Goal: Find specific page/section: Find specific page/section

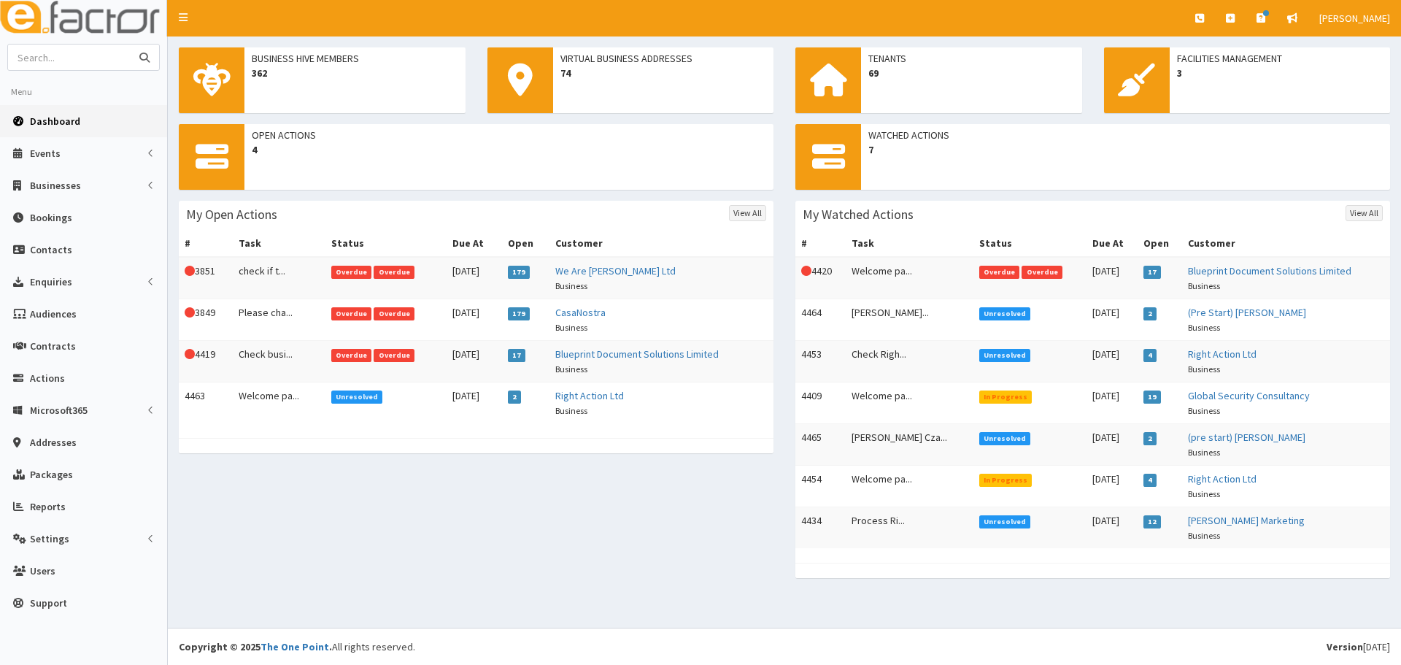
paste input "Hunt Leisure"
type input "Hunt Leisure"
click at [130, 45] on button "submit" at bounding box center [144, 58] width 29 height 26
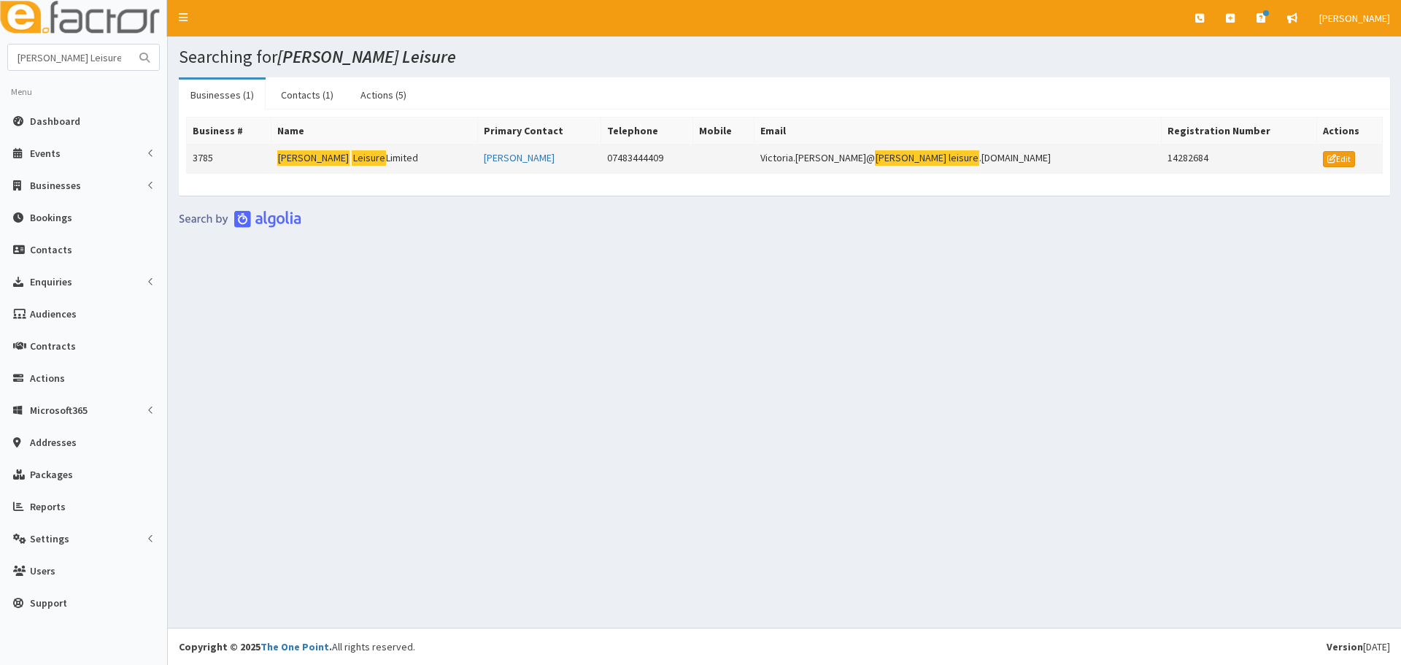
click at [300, 161] on mark "[PERSON_NAME]" at bounding box center [313, 157] width 73 height 15
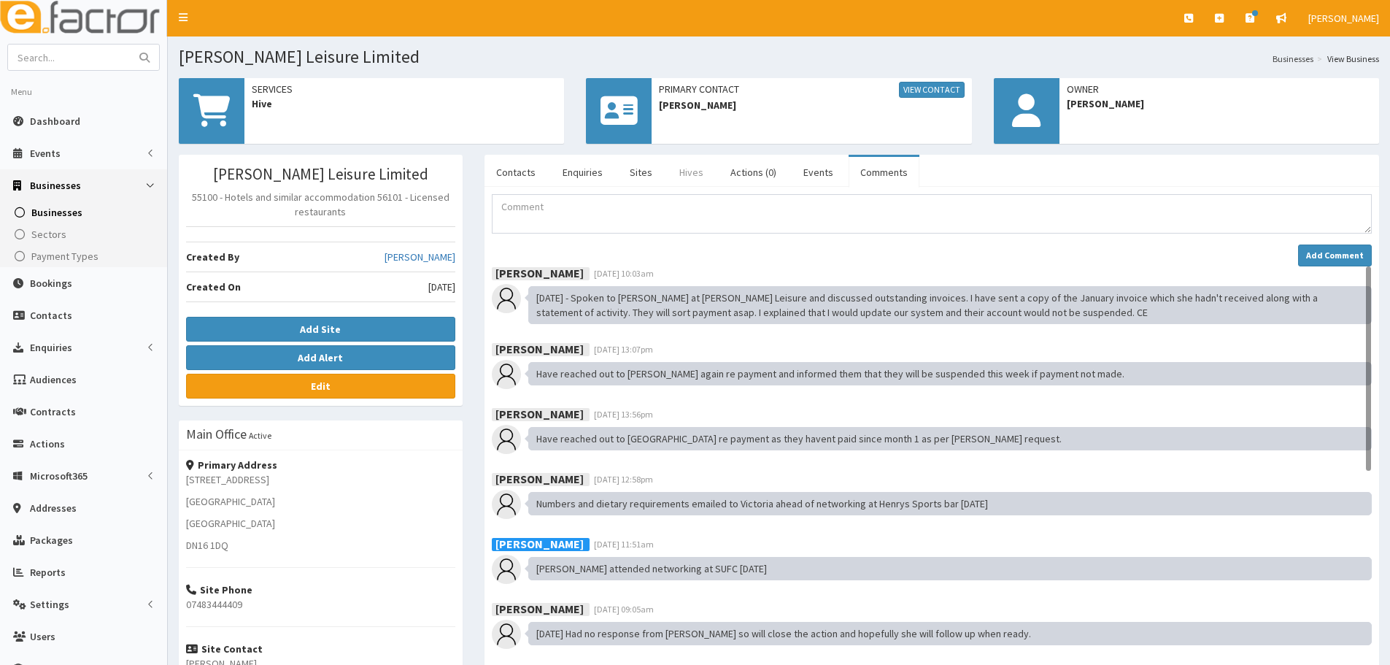
click at [690, 177] on link "Hives" at bounding box center [691, 172] width 47 height 31
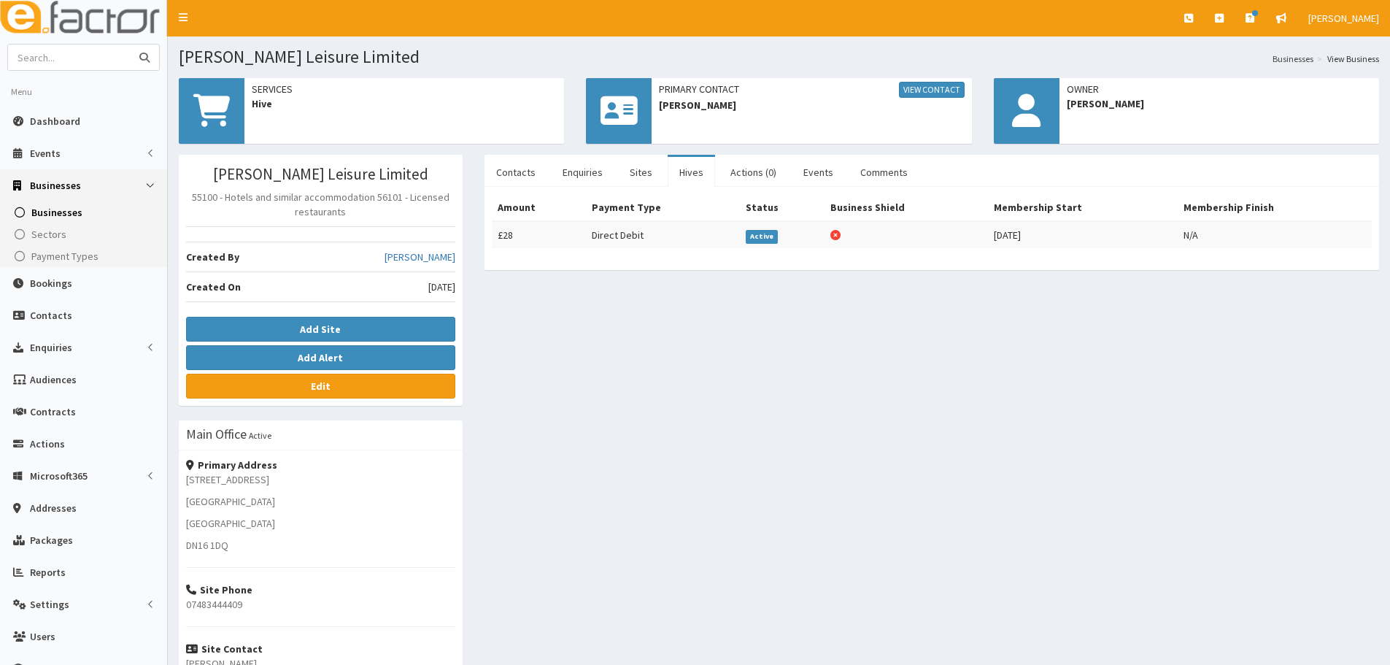
paste input "udox"
click at [15, 57] on input "udox" at bounding box center [69, 58] width 123 height 26
type input "cudox"
click at [130, 45] on button "submit" at bounding box center [144, 58] width 29 height 26
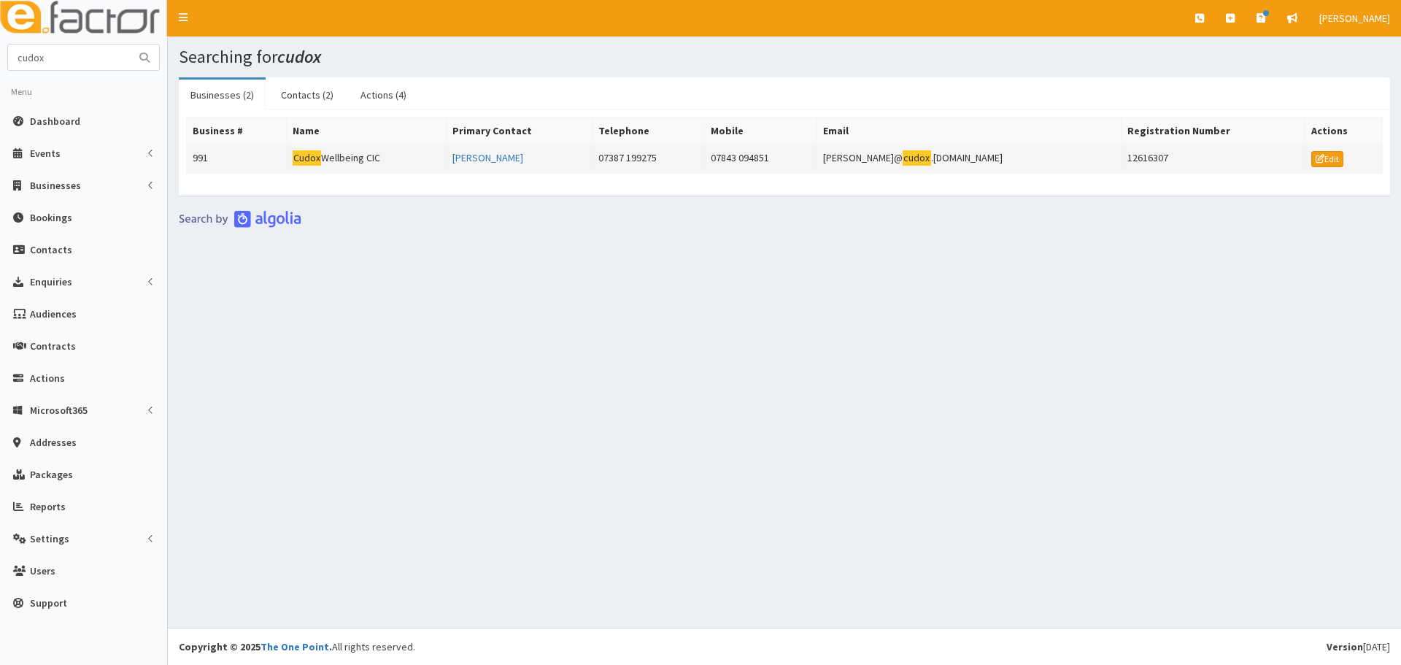
click at [402, 151] on td "Cudox Wellbeing CIC" at bounding box center [366, 158] width 160 height 29
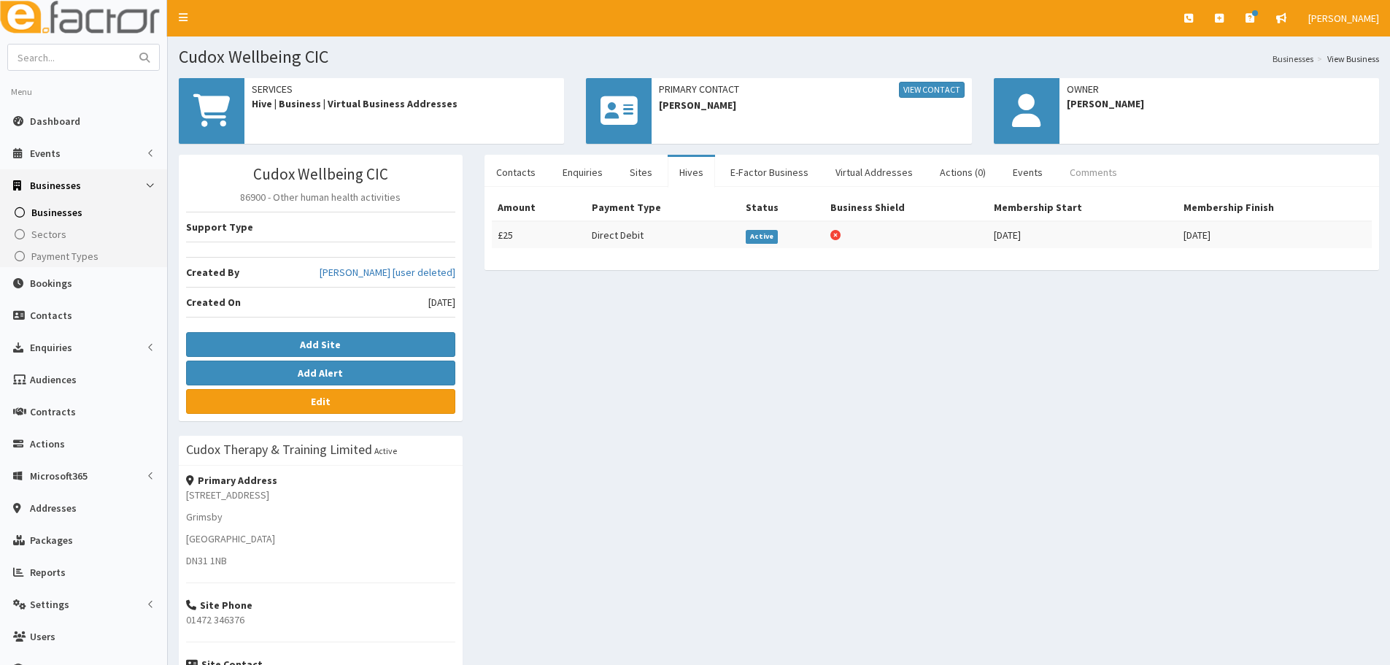
click at [1073, 163] on link "Comments" at bounding box center [1093, 172] width 71 height 31
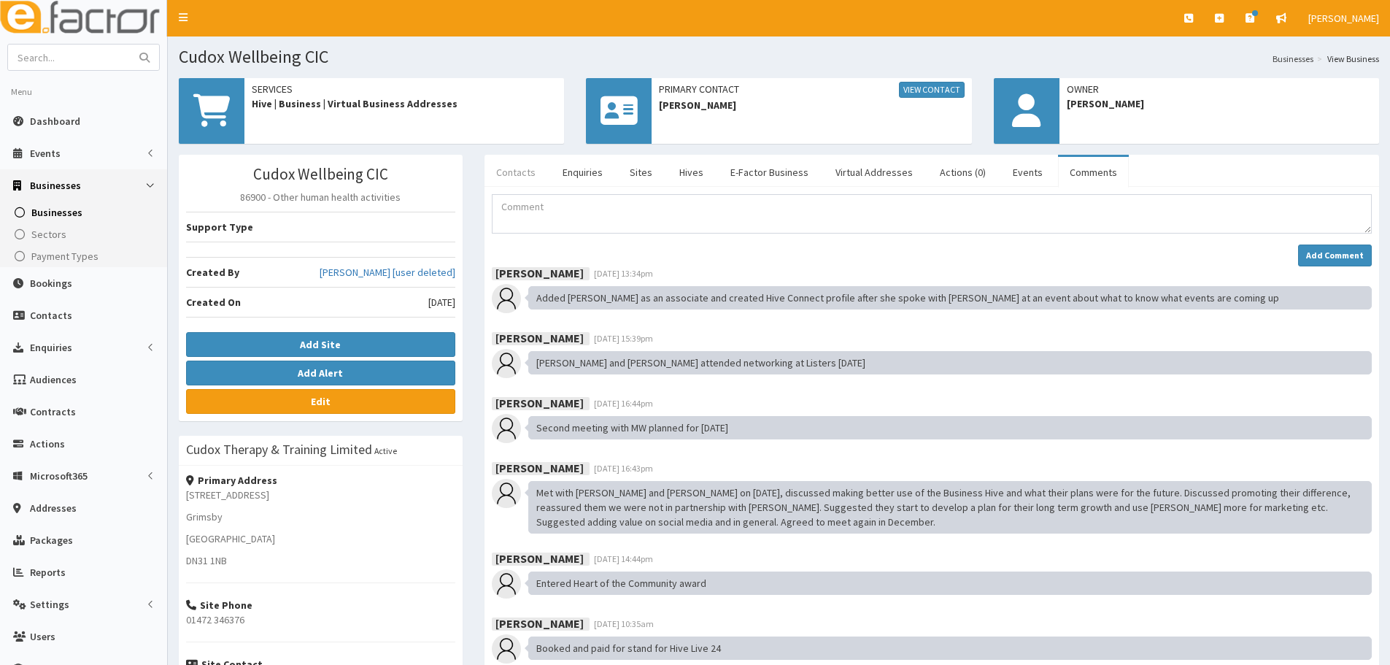
click at [500, 187] on link "Contacts" at bounding box center [516, 172] width 63 height 31
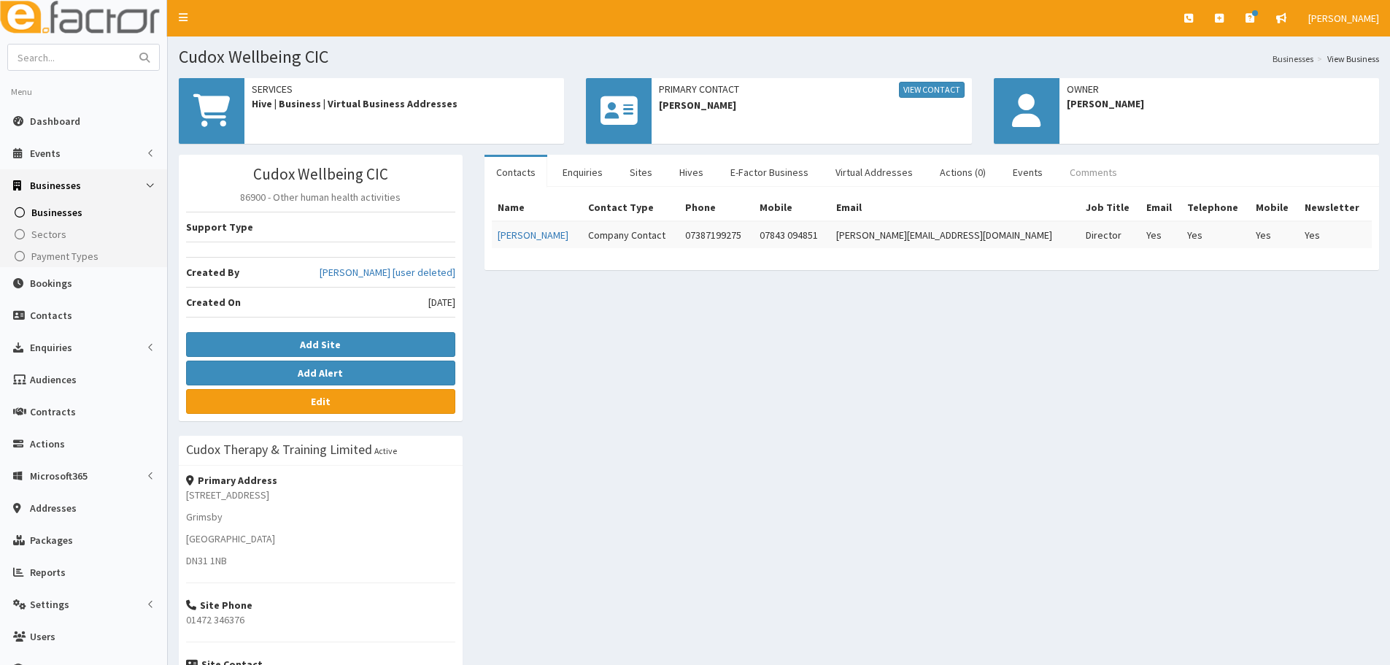
click at [1084, 177] on link "Comments" at bounding box center [1093, 172] width 71 height 31
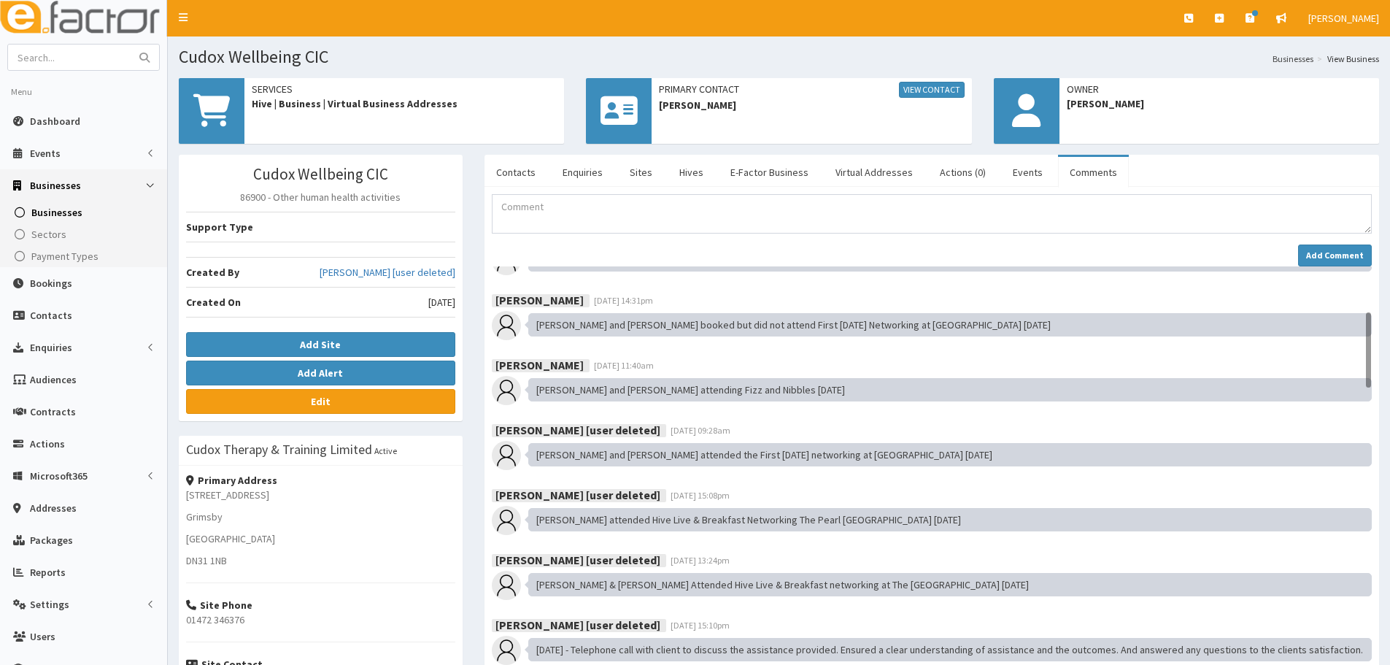
scroll to position [680, 0]
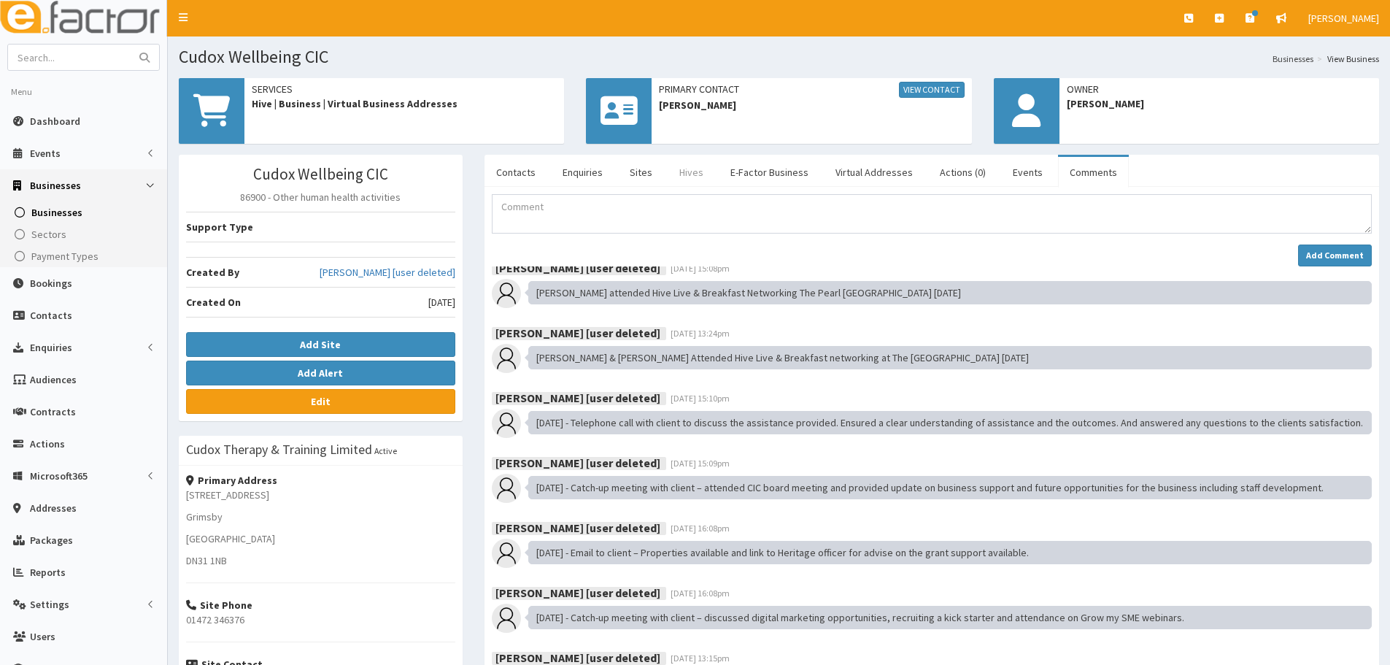
click at [684, 172] on link "Hives" at bounding box center [691, 172] width 47 height 31
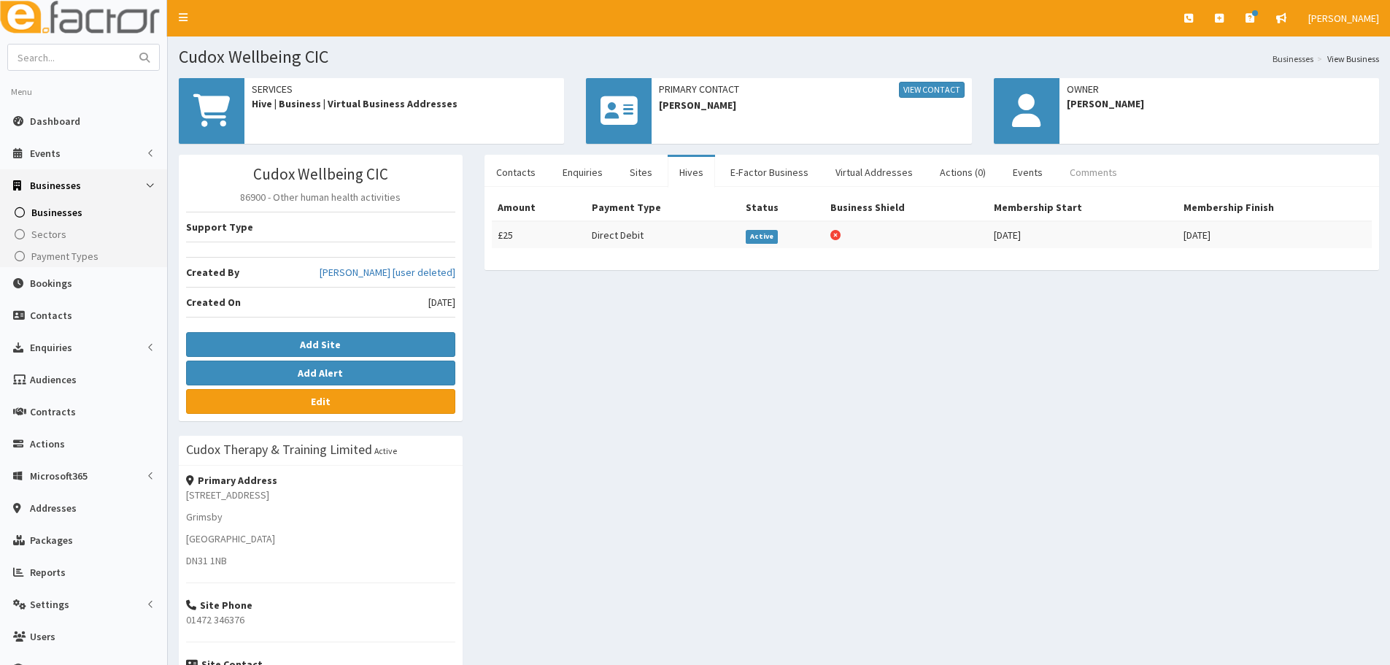
click at [1095, 171] on link "Comments" at bounding box center [1093, 172] width 71 height 31
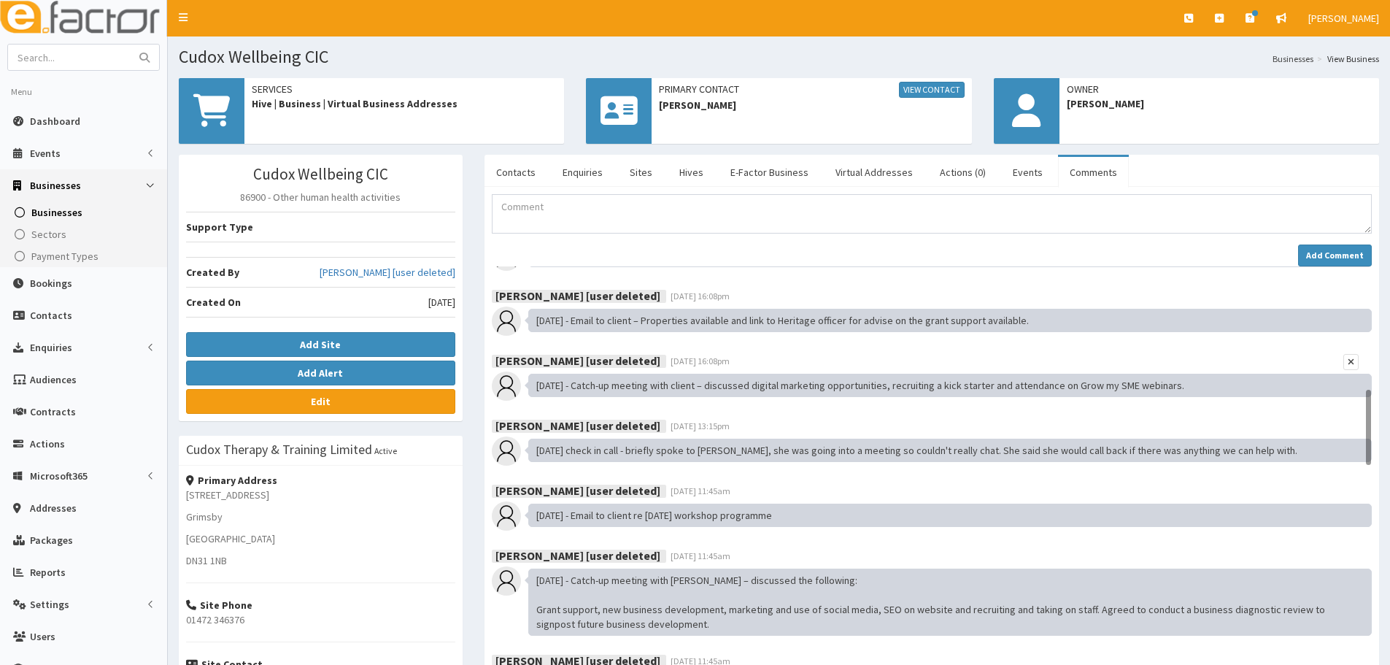
scroll to position [11, 0]
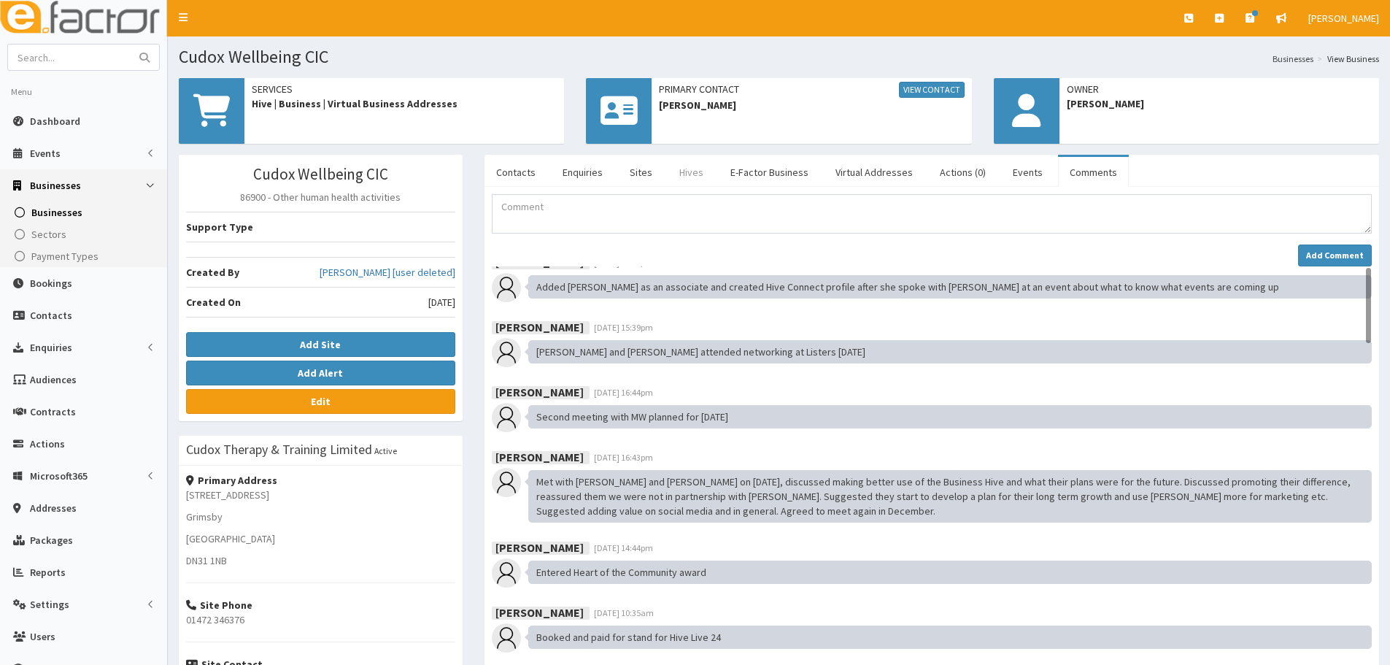
click at [691, 169] on link "Hives" at bounding box center [691, 172] width 47 height 31
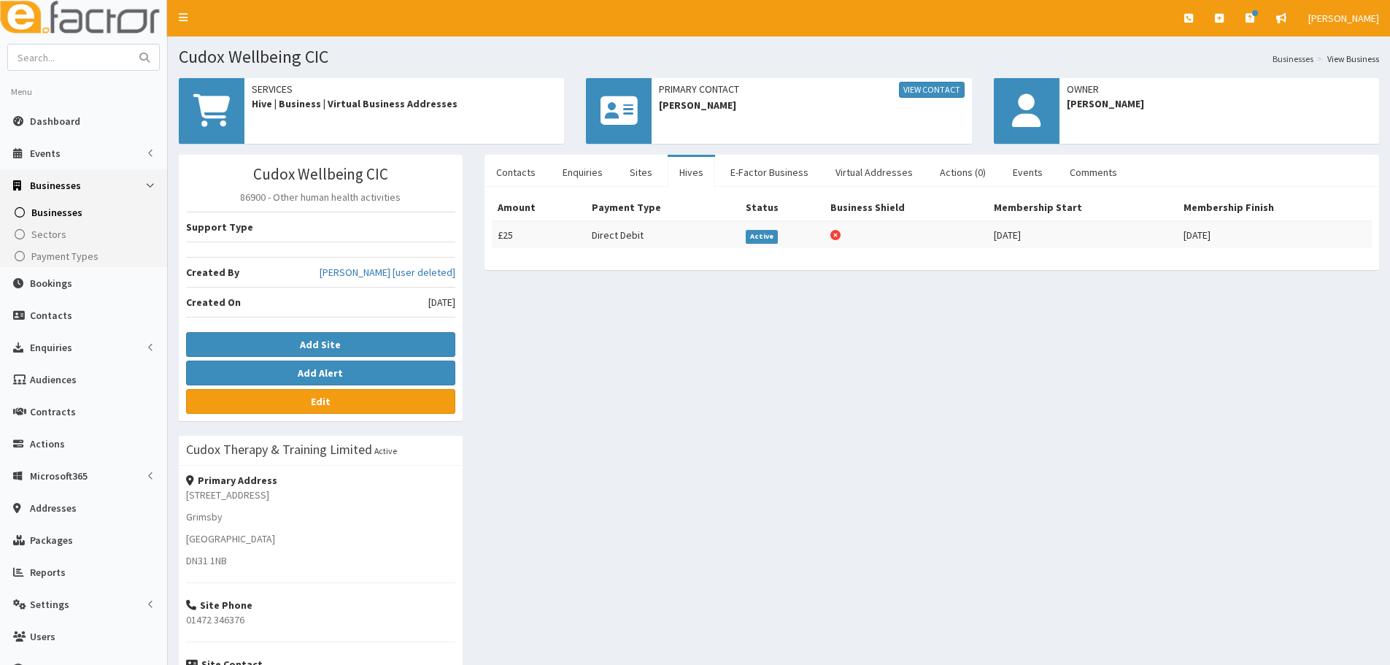
click at [339, 61] on h1 "Cudox Wellbeing CIC" at bounding box center [779, 56] width 1201 height 19
drag, startPoint x: 352, startPoint y: 55, endPoint x: 173, endPoint y: 58, distance: 178.8
click at [173, 58] on section "Cudox Wellbeing CIC Businesses View Business" at bounding box center [779, 51] width 1222 height 30
copy h1 "Cudox Wellbeing CIC"
